Goal: Information Seeking & Learning: Understand process/instructions

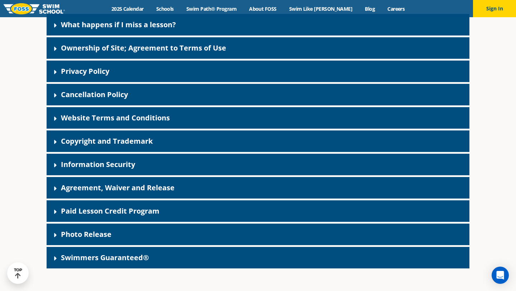
scroll to position [206, 0]
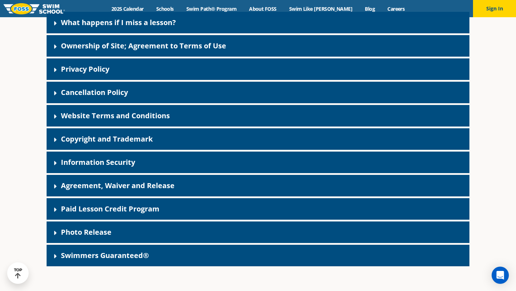
click at [64, 94] on link "Cancellation Policy" at bounding box center [94, 92] width 67 height 10
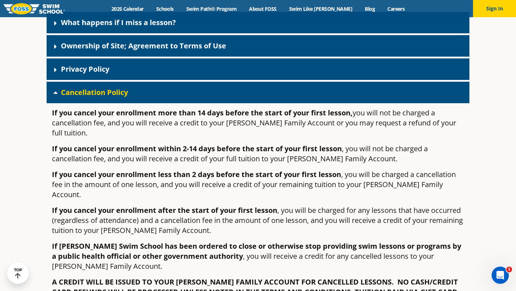
scroll to position [0, 0]
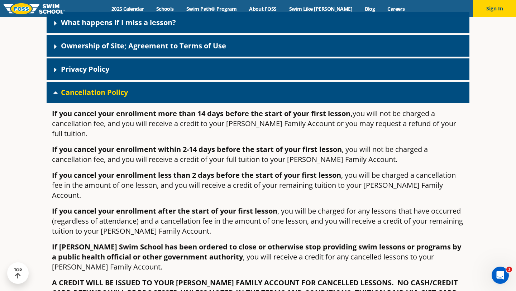
click at [37, 133] on div "Policies, Terms, and Conditions [PERSON_NAME] Swim School Legal Information and…" at bounding box center [258, 224] width 516 height 826
click at [474, 179] on div "Policies, Terms, and Conditions [PERSON_NAME] Swim School Legal Information and…" at bounding box center [258, 224] width 516 height 826
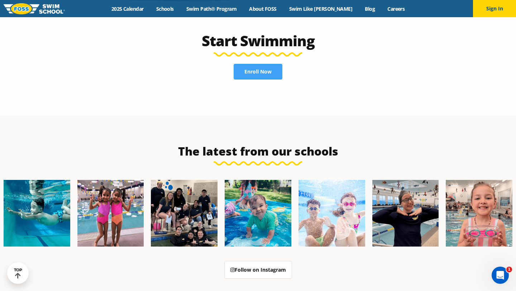
scroll to position [1817, 0]
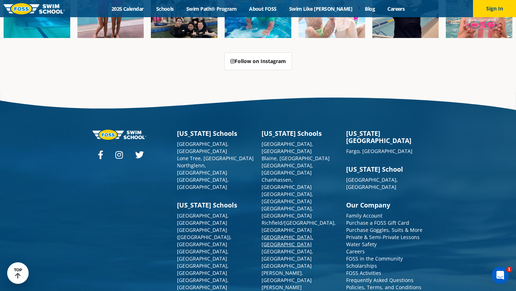
click at [276, 234] on link "[GEOGRAPHIC_DATA], [GEOGRAPHIC_DATA]" at bounding box center [288, 241] width 52 height 14
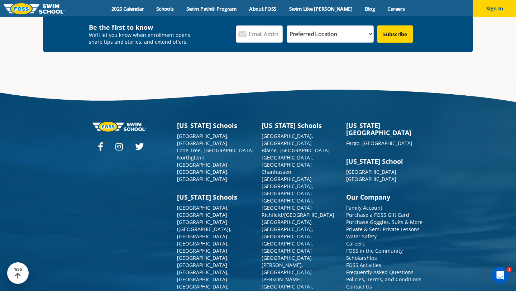
scroll to position [2585, 0]
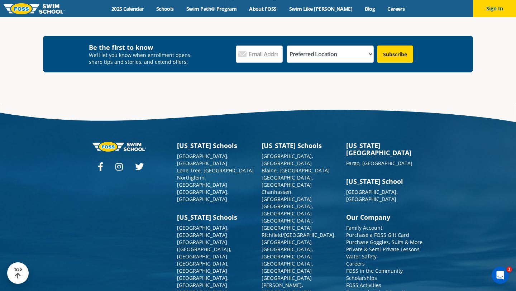
scroll to position [2605, 0]
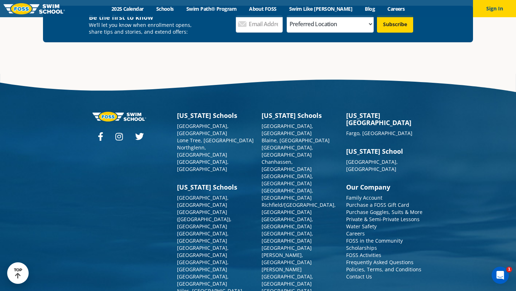
scroll to position [2595, 0]
